Goal: Task Accomplishment & Management: Manage account settings

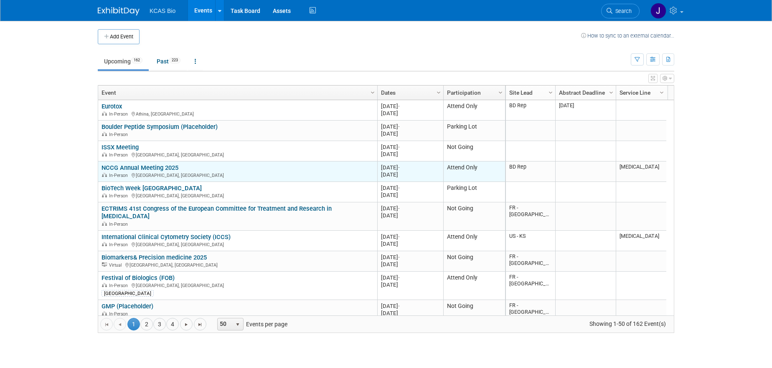
click at [145, 167] on link "NCCG Annual Meeting 2025" at bounding box center [140, 168] width 77 height 8
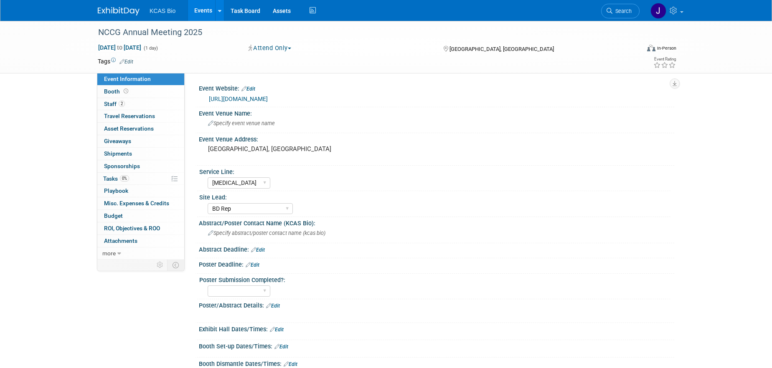
select select "[MEDICAL_DATA]"
select select "BD Rep"
click at [127, 105] on link "2 Staff 2" at bounding box center [140, 104] width 87 height 12
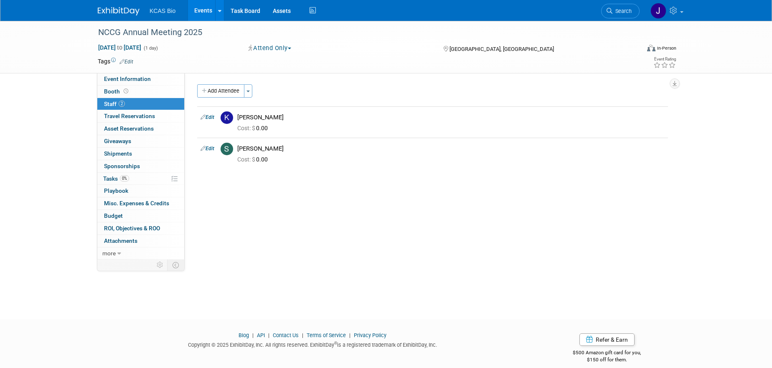
click at [122, 10] on img at bounding box center [119, 11] width 42 height 8
